Goal: Information Seeking & Learning: Learn about a topic

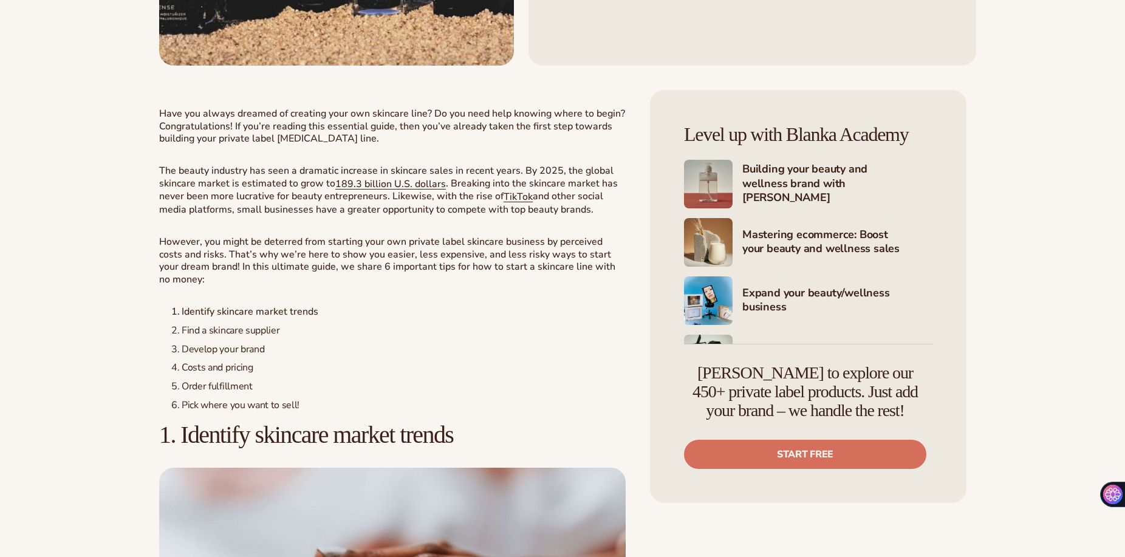
scroll to position [533, 0]
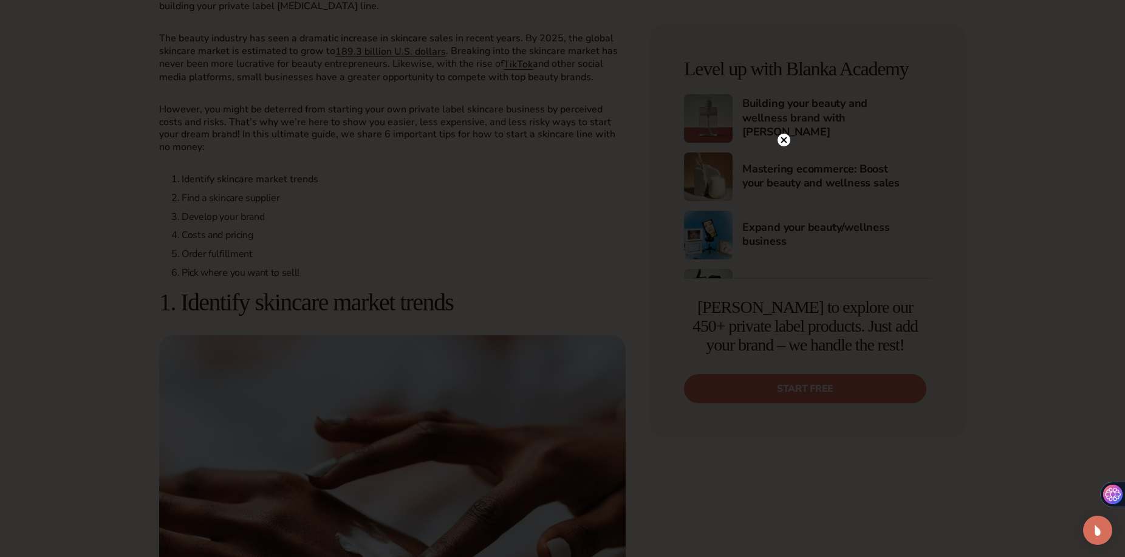
click at [215, 185] on div at bounding box center [562, 278] width 1125 height 557
click at [780, 142] on circle at bounding box center [784, 140] width 13 height 13
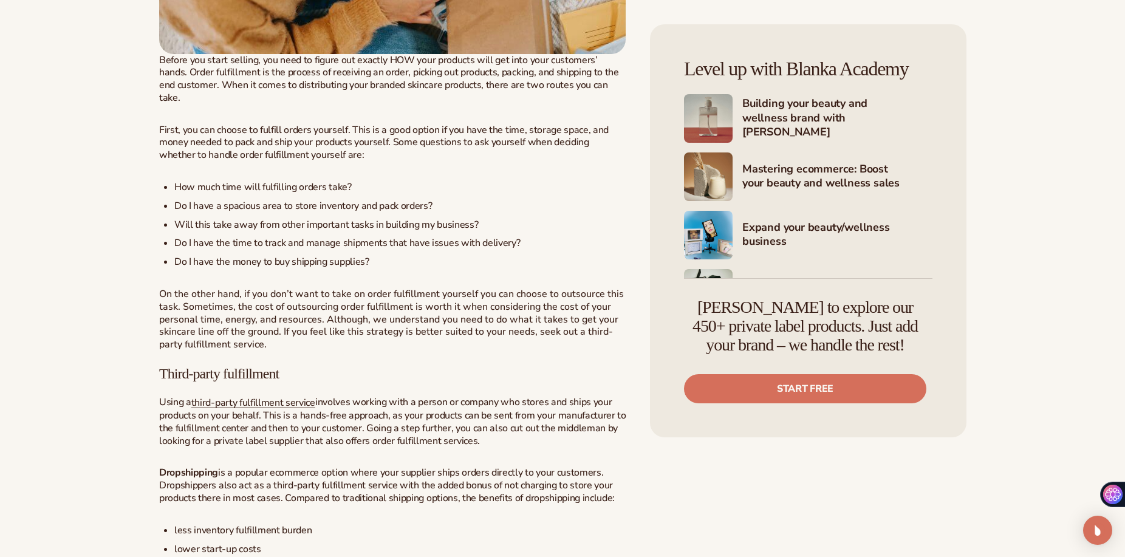
scroll to position [3681, 0]
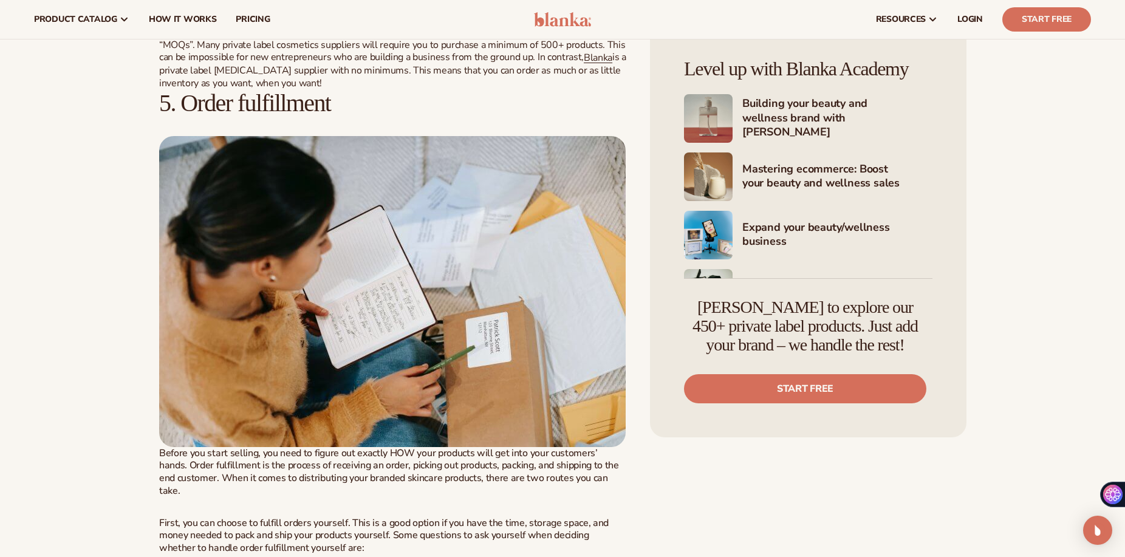
click at [414, 310] on img at bounding box center [392, 291] width 467 height 311
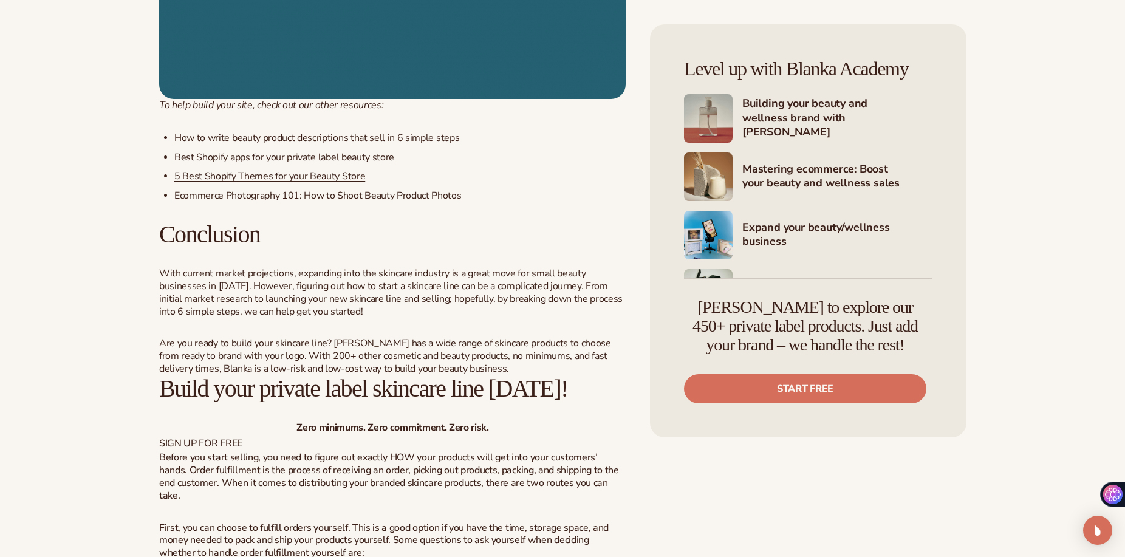
scroll to position [6660, 0]
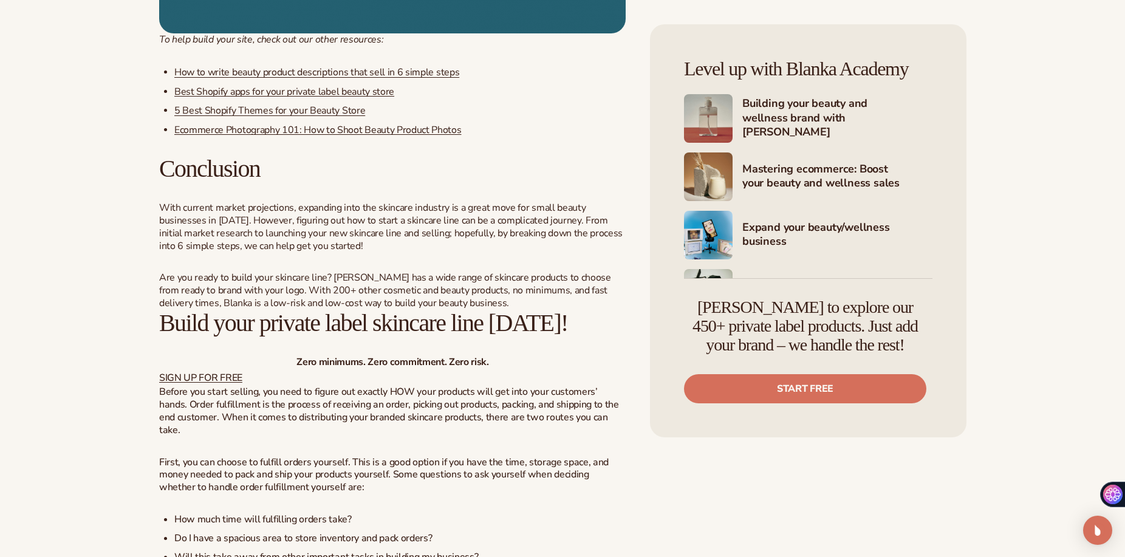
click at [365, 393] on p "Before you start selling, you need to figure out exactly HOW your products will…" at bounding box center [392, 411] width 467 height 50
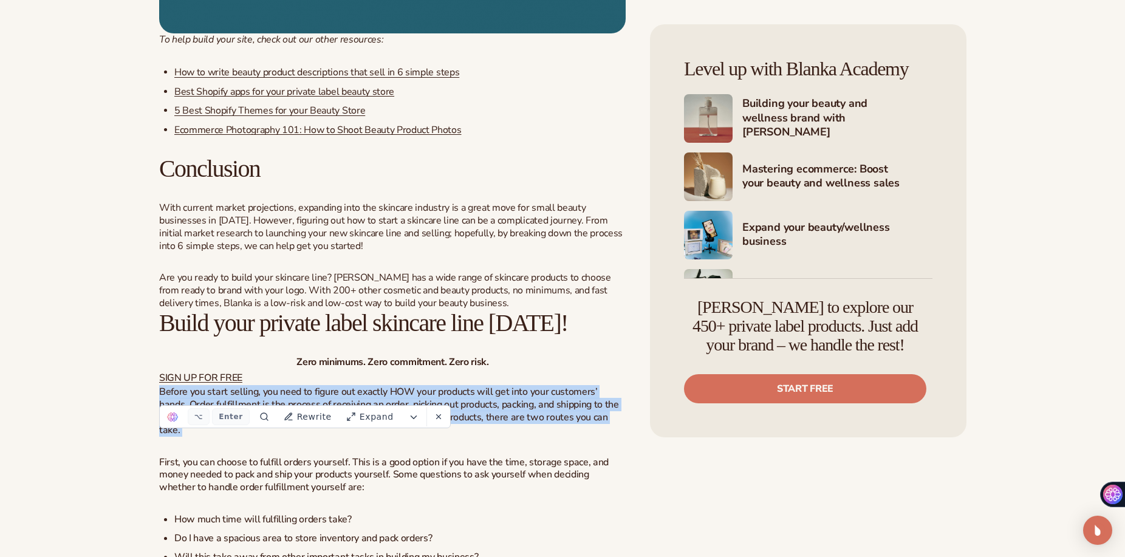
click at [300, 386] on p "Before you start selling, you need to figure out exactly HOW your products will…" at bounding box center [392, 411] width 467 height 50
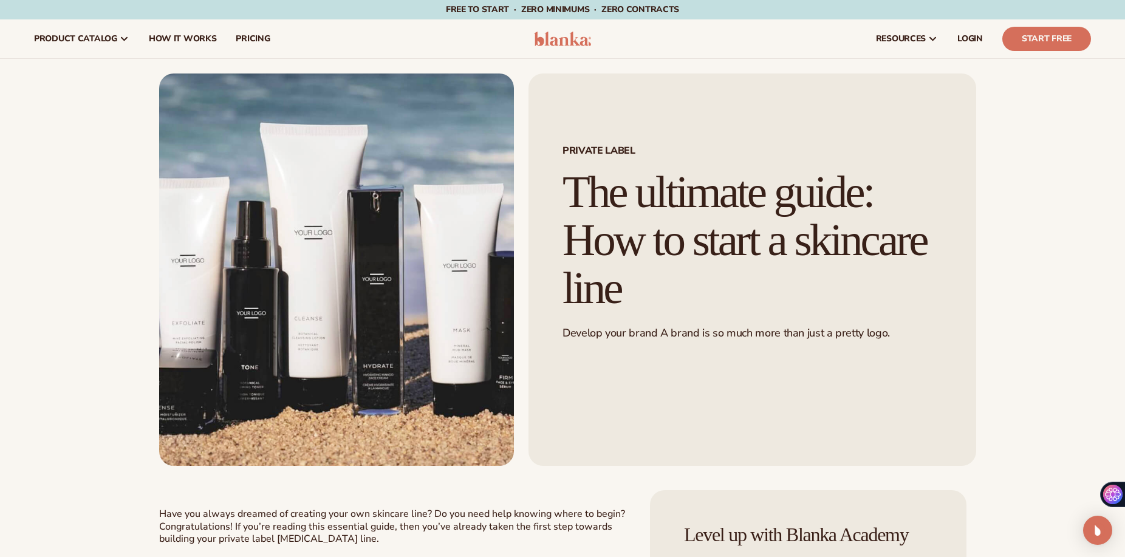
scroll to position [553, 0]
